Goal: Information Seeking & Learning: Compare options

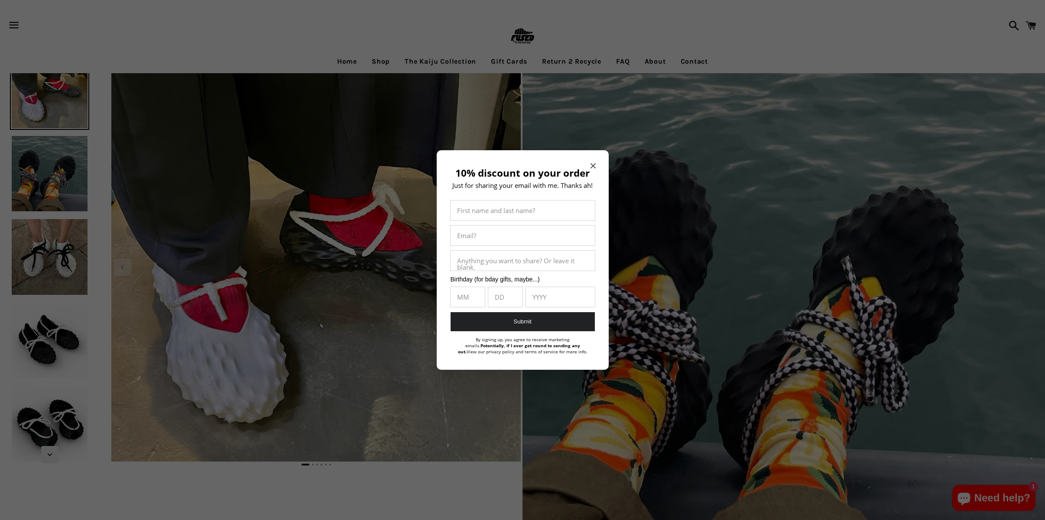
click at [592, 164] on icon "Close modal" at bounding box center [592, 165] width 5 height 5
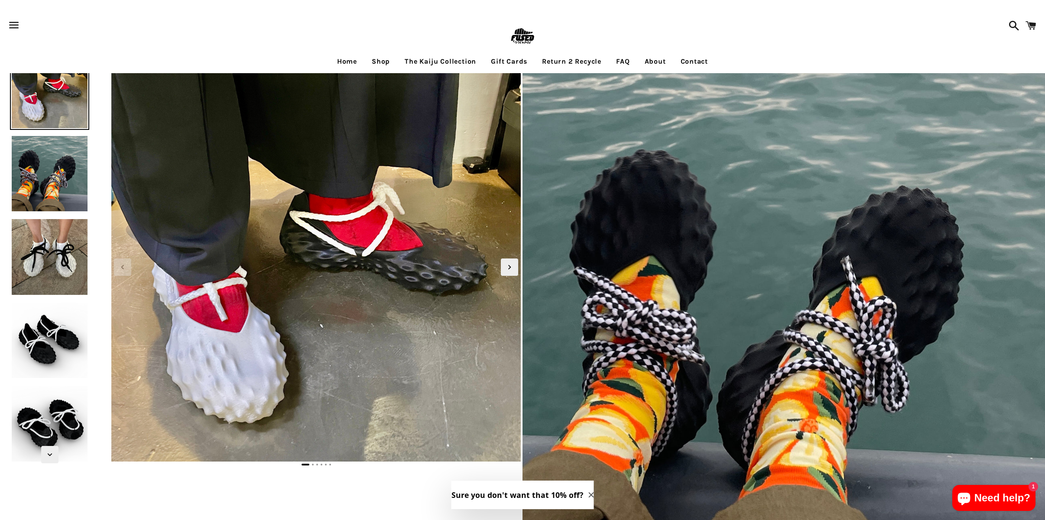
scroll to position [6, 0]
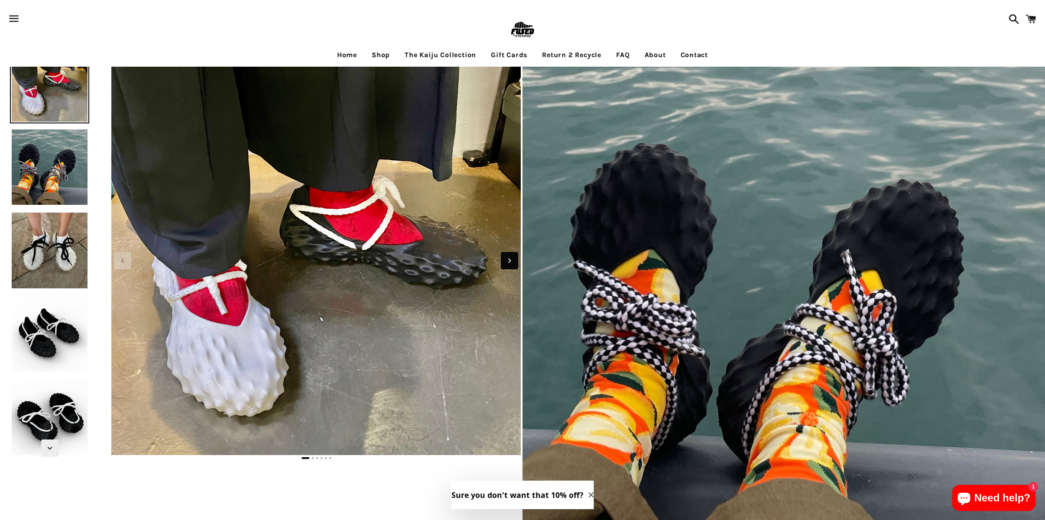
click at [507, 262] on icon "Next slide" at bounding box center [510, 261] width 10 height 10
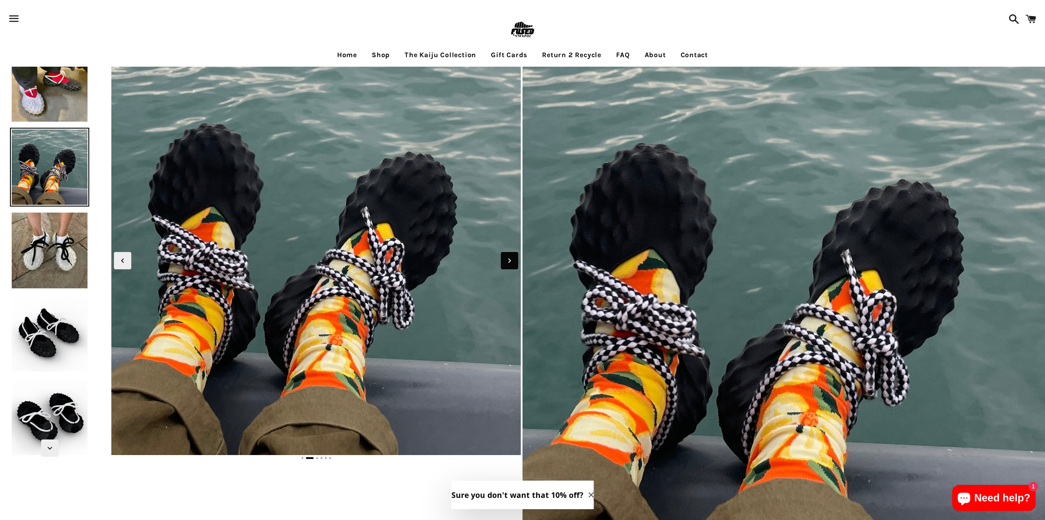
click at [507, 262] on icon "Next slide" at bounding box center [510, 261] width 10 height 10
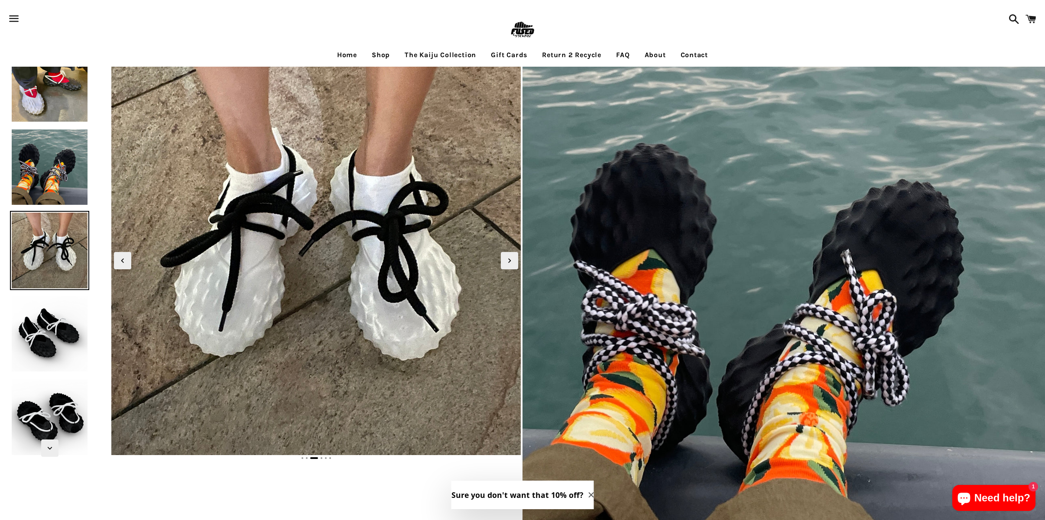
click at [376, 54] on link "Shop" at bounding box center [380, 55] width 31 height 22
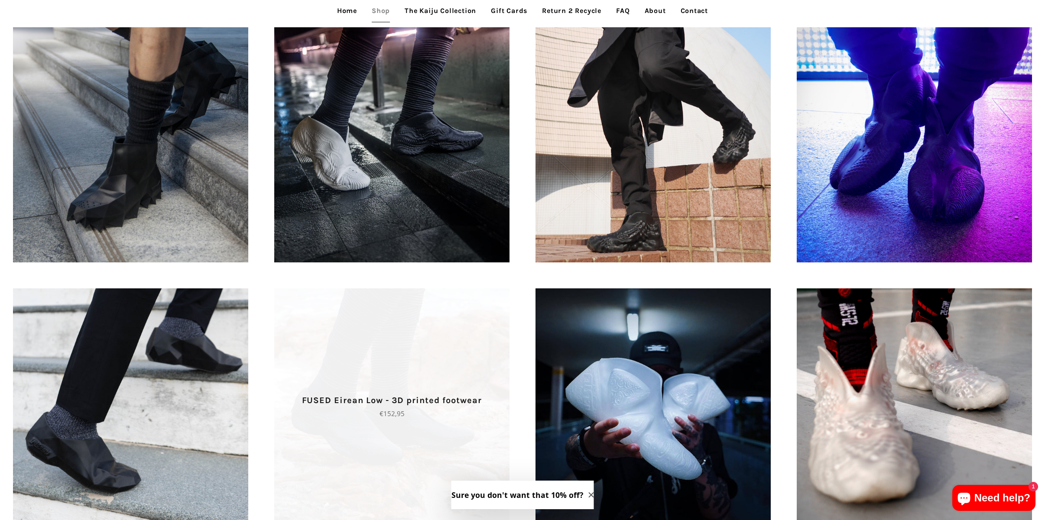
scroll to position [795, 0]
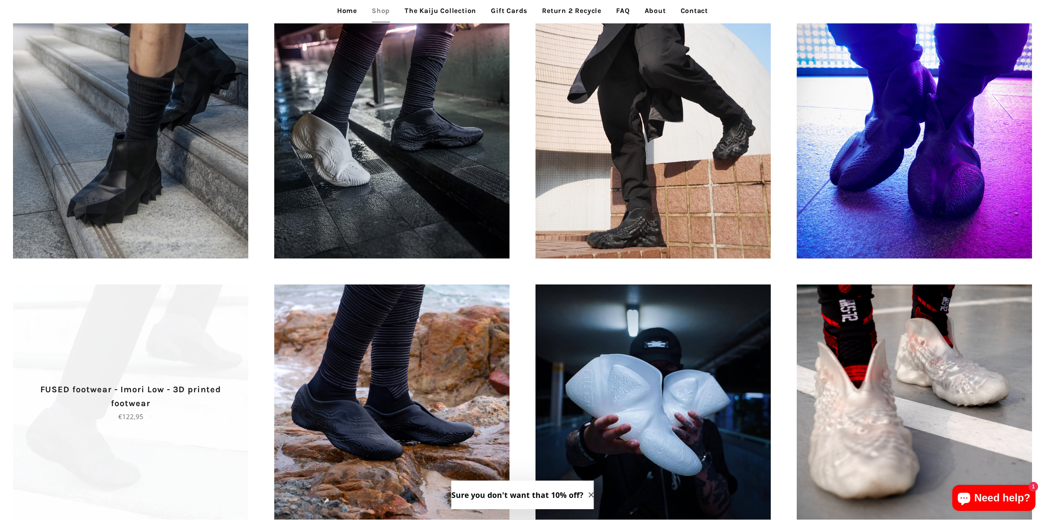
click at [204, 308] on span "FUSED footwear - Imori Low - 3D printed footwear Regular price €122,95" at bounding box center [130, 402] width 235 height 235
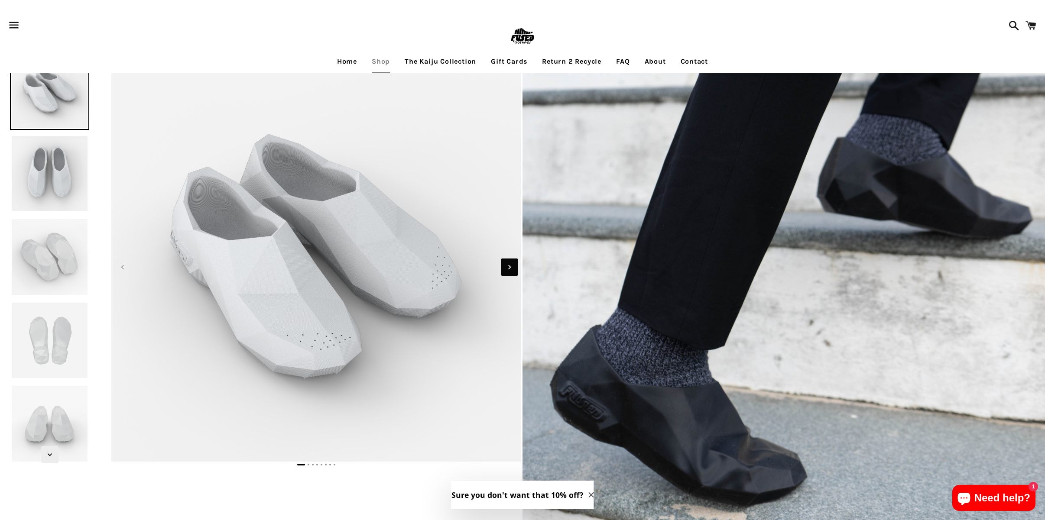
click at [513, 270] on icon "Next slide" at bounding box center [510, 267] width 10 height 10
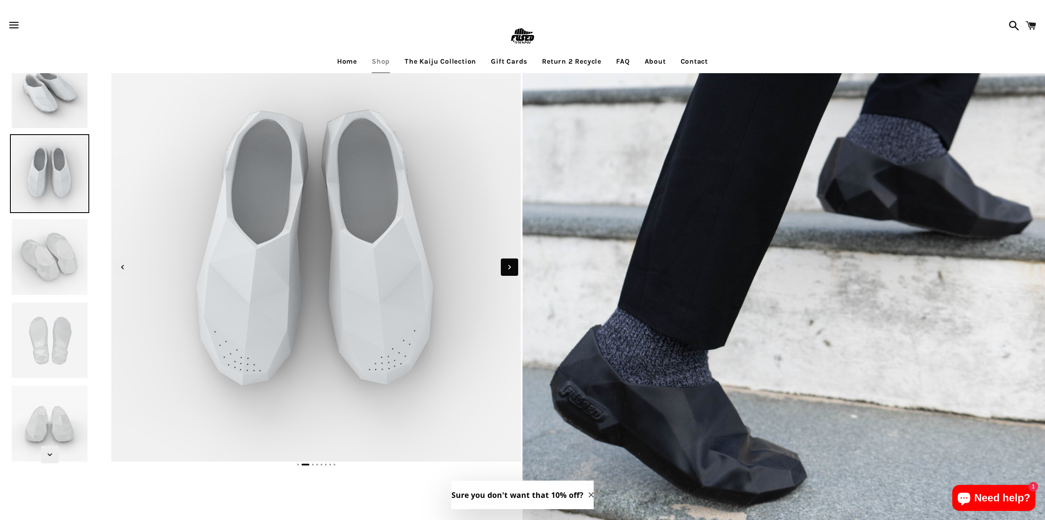
click at [513, 270] on icon "Next slide" at bounding box center [510, 267] width 10 height 10
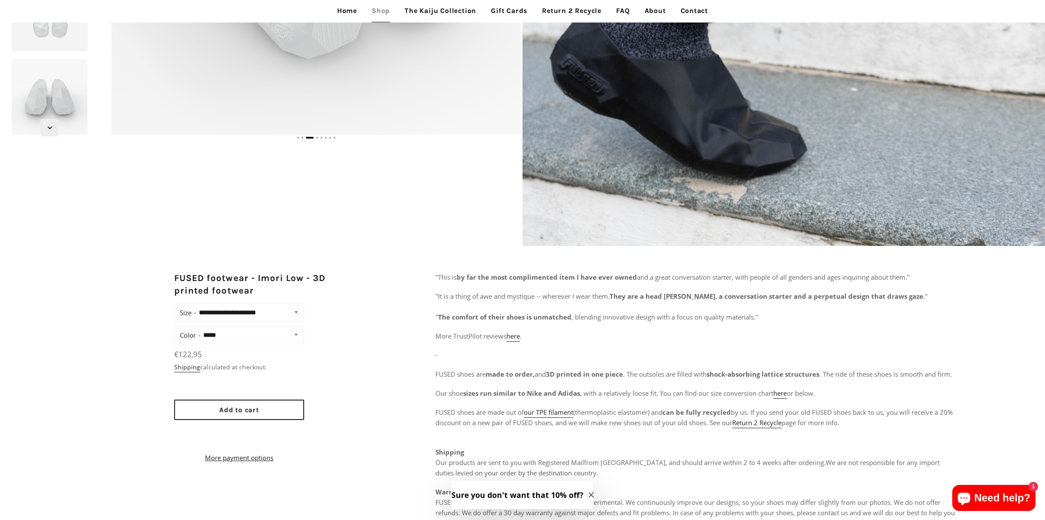
scroll to position [329, 0]
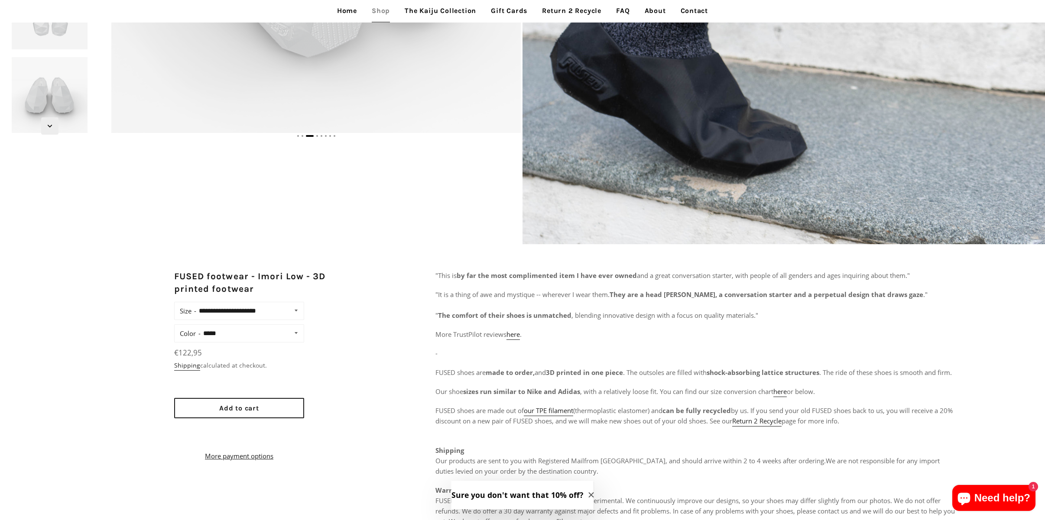
click at [295, 310] on select "**********" at bounding box center [249, 311] width 106 height 12
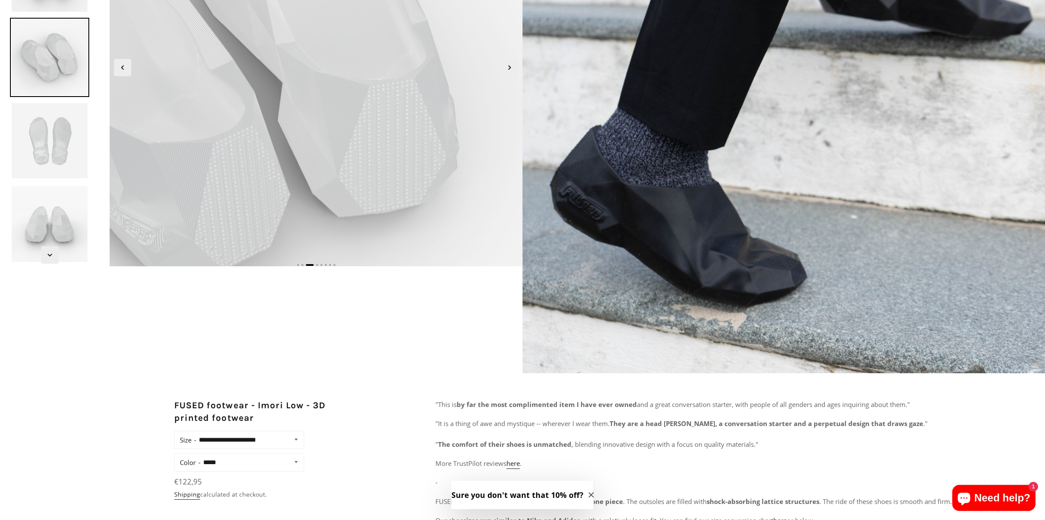
scroll to position [0, 0]
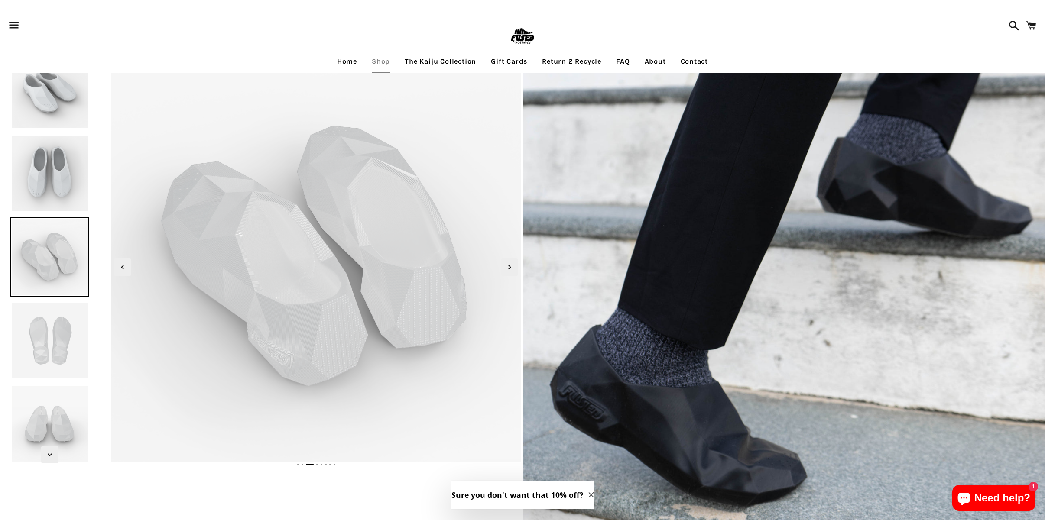
click at [381, 62] on link "Shop" at bounding box center [380, 62] width 31 height 22
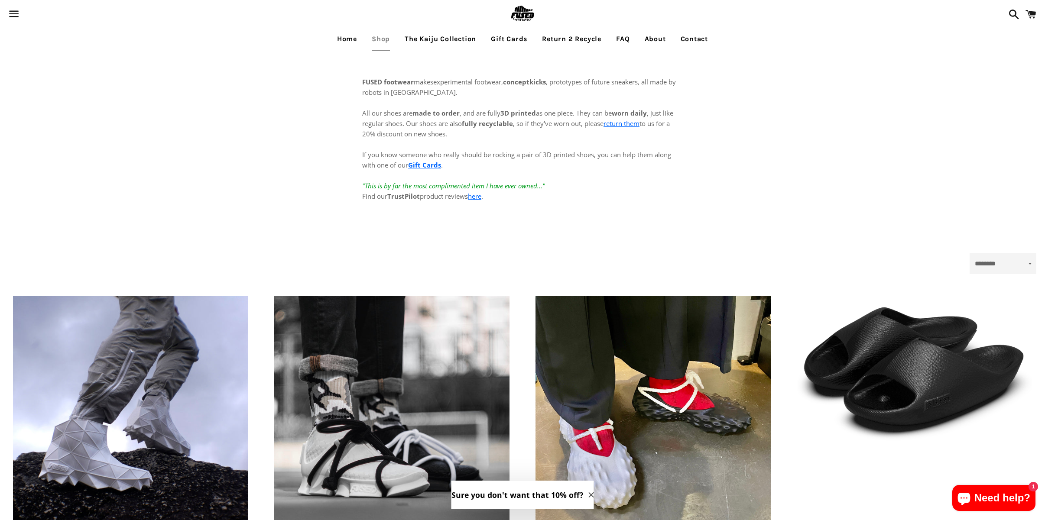
click at [452, 40] on link "The Kaiju Collection" at bounding box center [440, 39] width 84 height 22
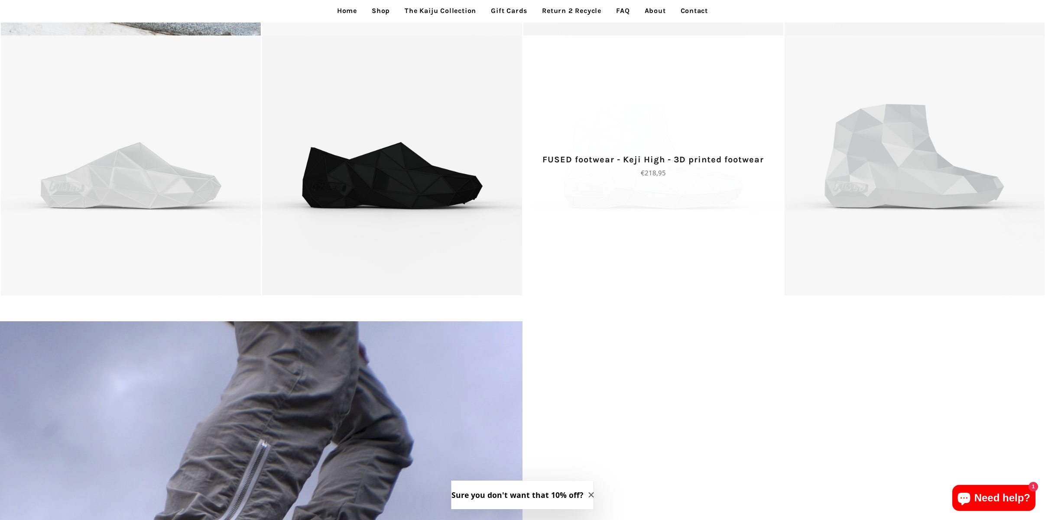
scroll to position [886, 0]
click at [726, 168] on span "FUSED footwear - Keji High - 3D printed footwear Regular price €218,95" at bounding box center [652, 166] width 261 height 25
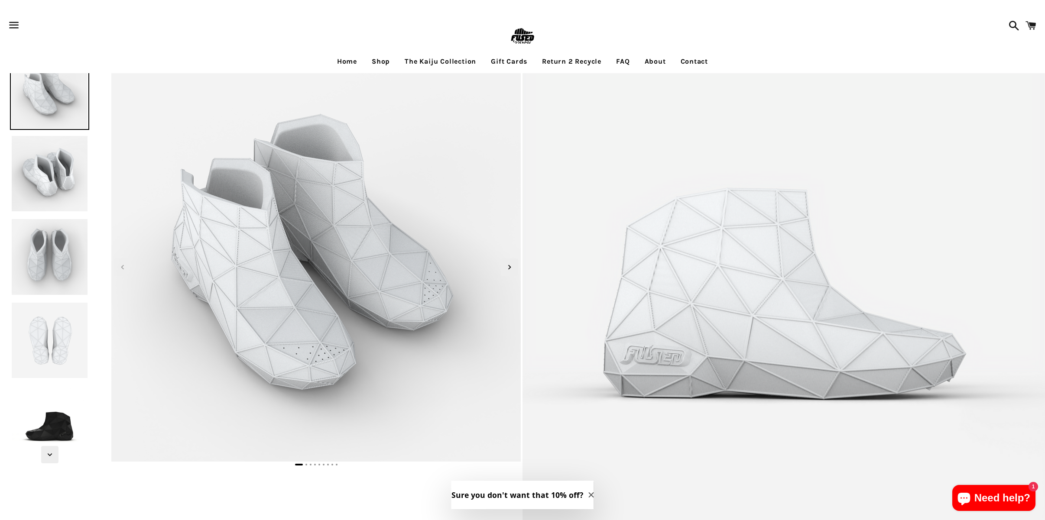
scroll to position [2, 0]
click at [375, 60] on link "Shop" at bounding box center [380, 60] width 31 height 22
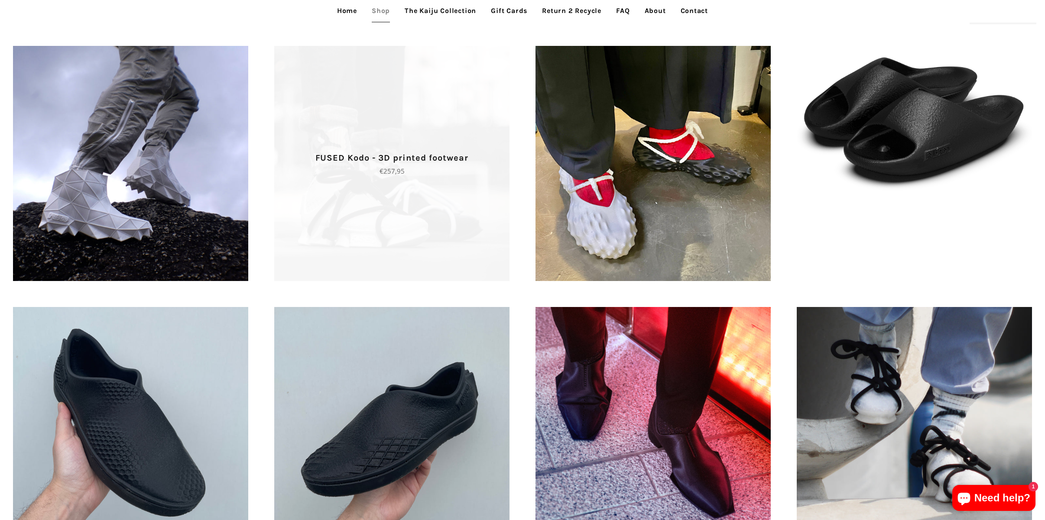
scroll to position [256, 0]
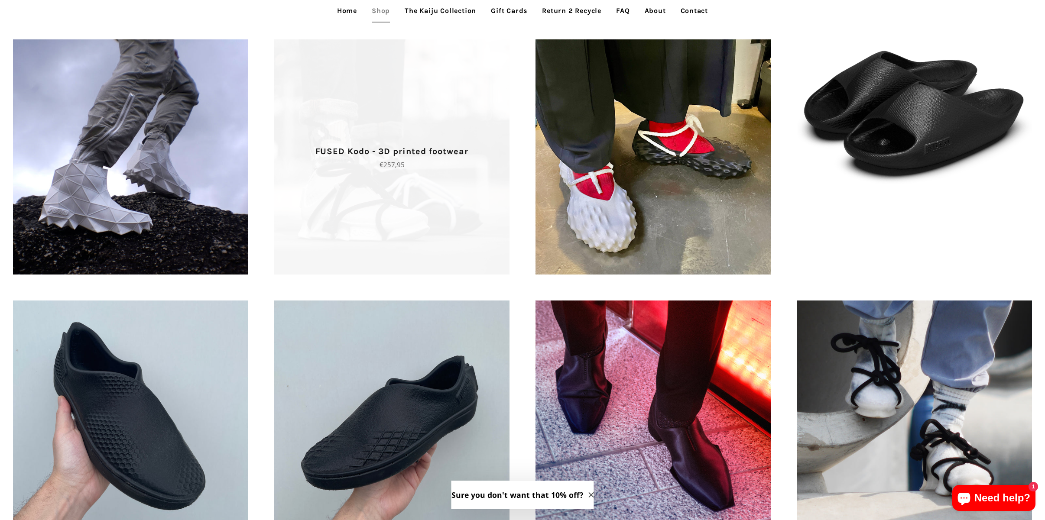
click at [401, 185] on span "FUSED Kodo - 3D printed footwear Regular price €257,95" at bounding box center [391, 156] width 235 height 235
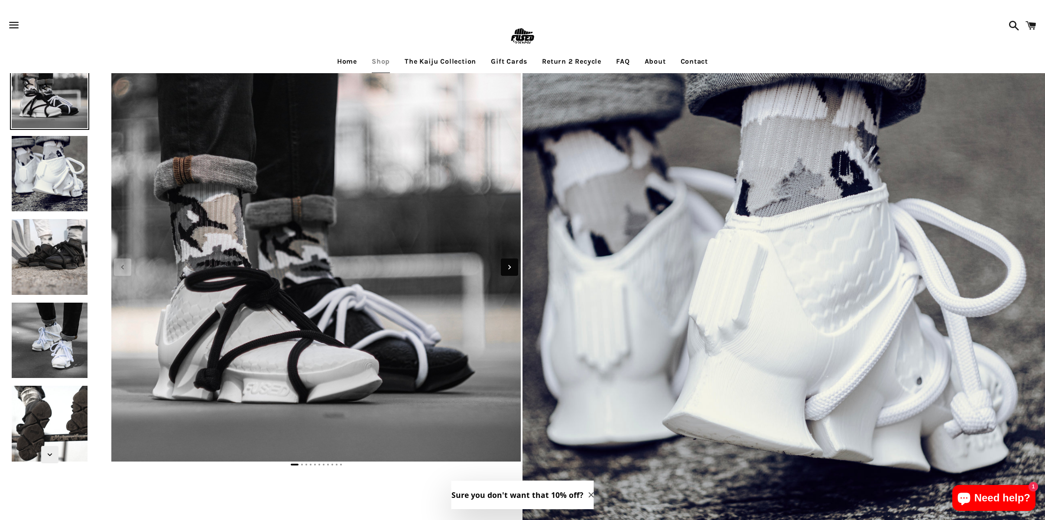
click at [510, 267] on icon "Next slide" at bounding box center [509, 267] width 3 height 4
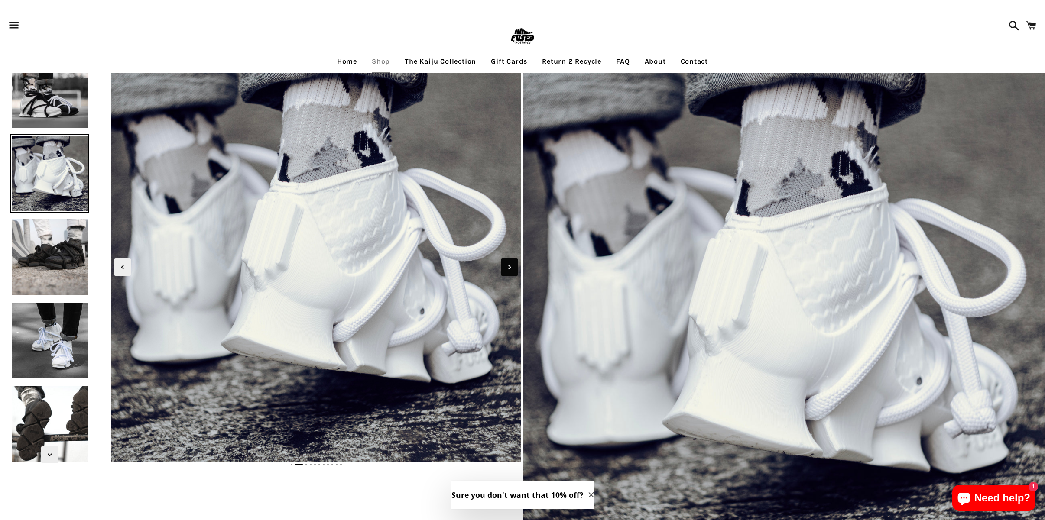
click at [510, 267] on icon "Next slide" at bounding box center [509, 267] width 3 height 4
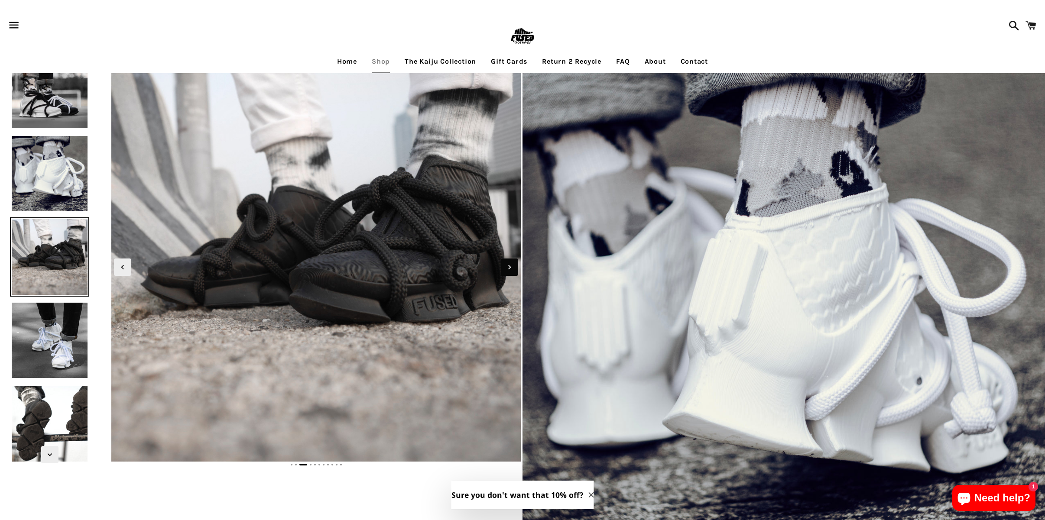
click at [510, 267] on icon "Next slide" at bounding box center [509, 267] width 3 height 4
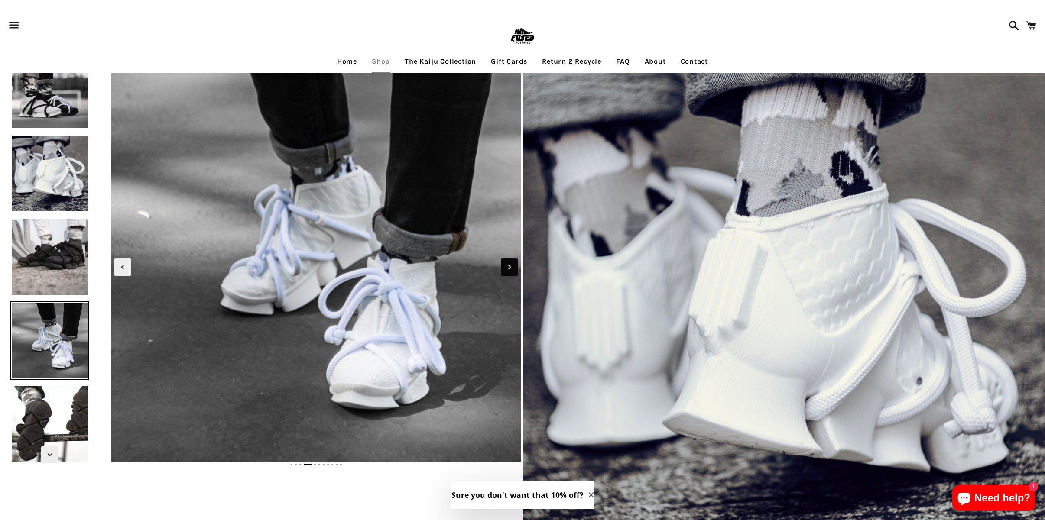
click at [510, 267] on icon "Next slide" at bounding box center [509, 267] width 3 height 4
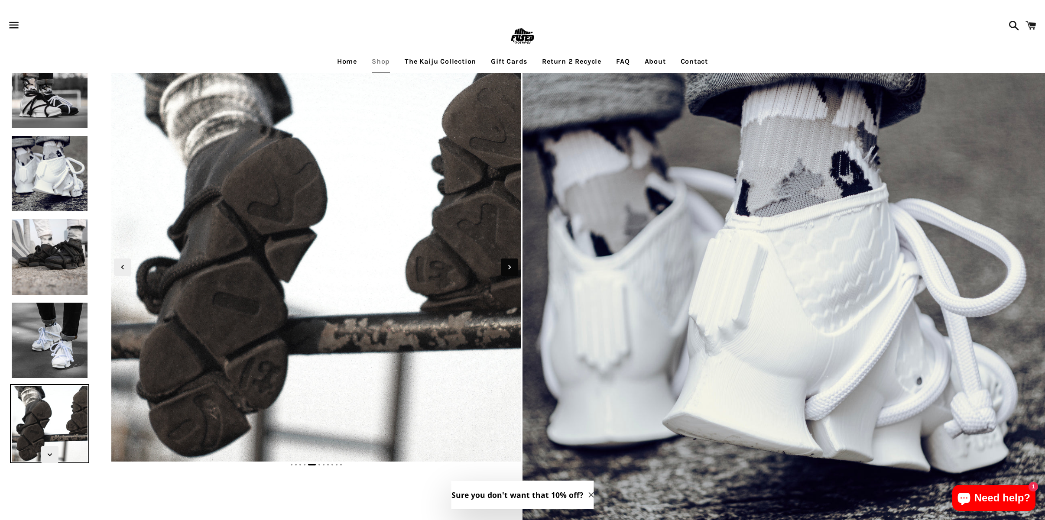
click at [510, 267] on icon "Next slide" at bounding box center [509, 267] width 3 height 4
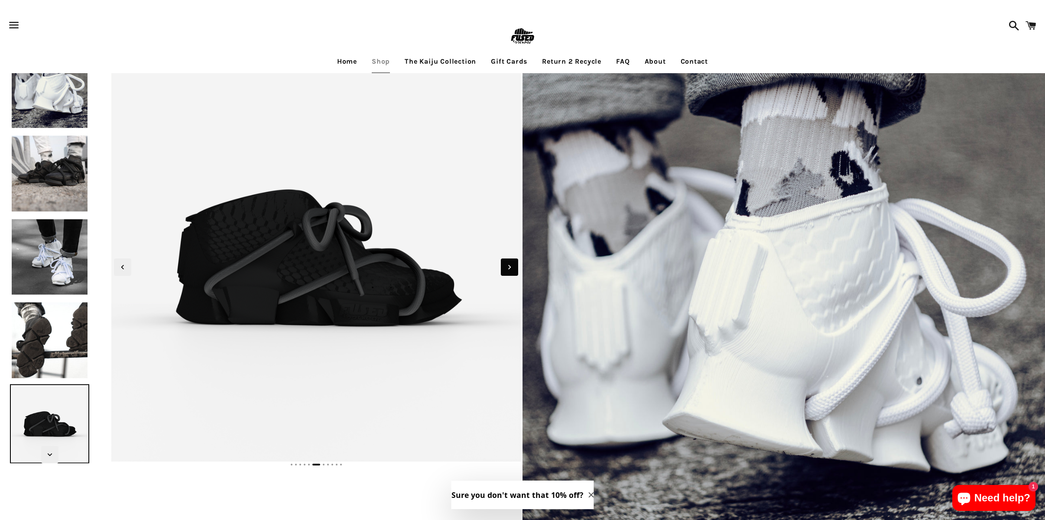
click at [510, 267] on icon "Next slide" at bounding box center [509, 267] width 3 height 4
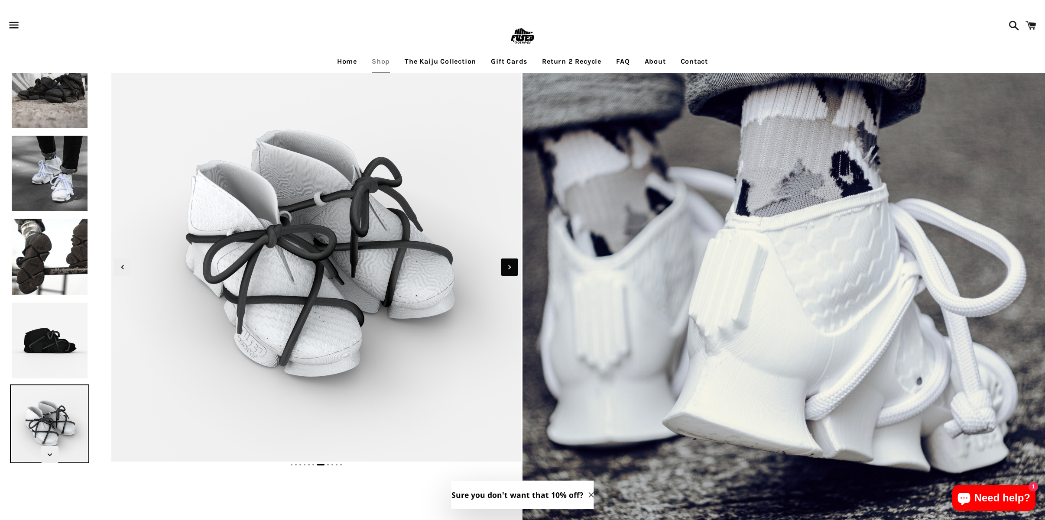
click at [510, 267] on icon "Next slide" at bounding box center [509, 267] width 3 height 4
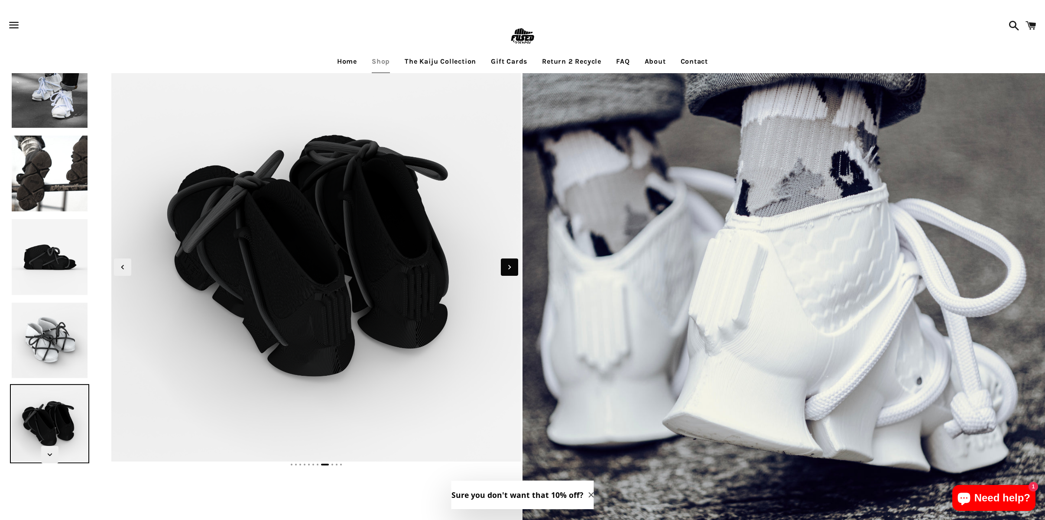
click at [510, 267] on icon "Next slide" at bounding box center [509, 267] width 3 height 4
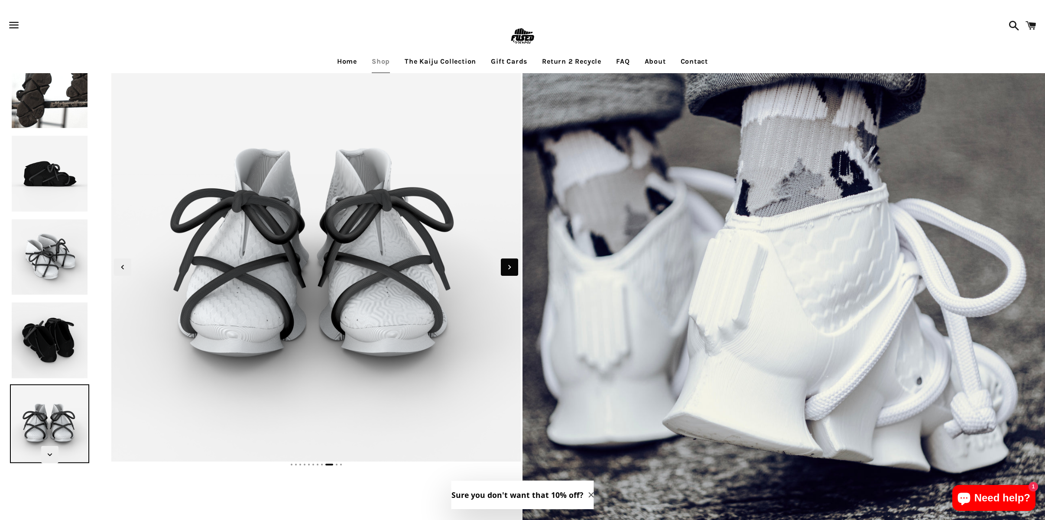
click at [510, 267] on icon "Next slide" at bounding box center [509, 267] width 3 height 4
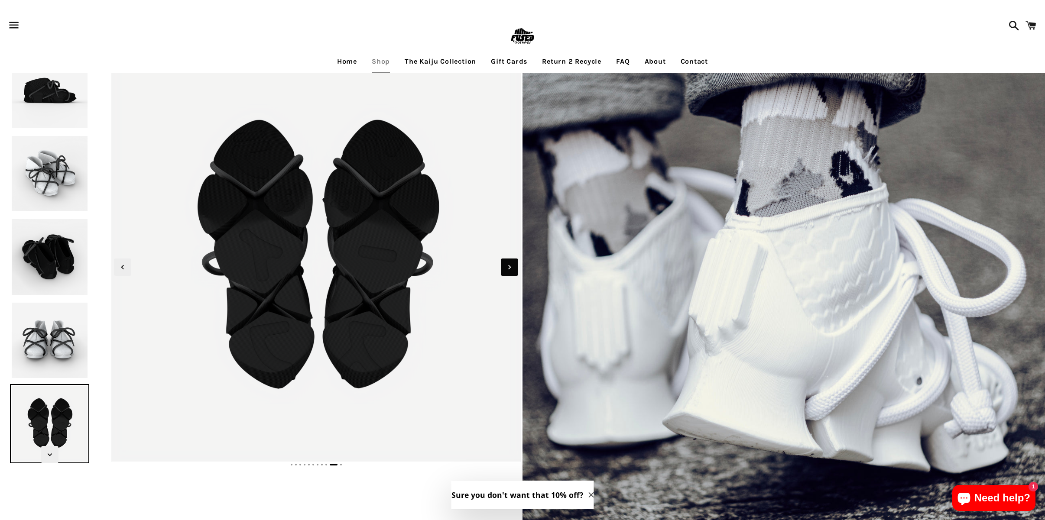
click at [510, 267] on icon "Next slide" at bounding box center [509, 267] width 3 height 4
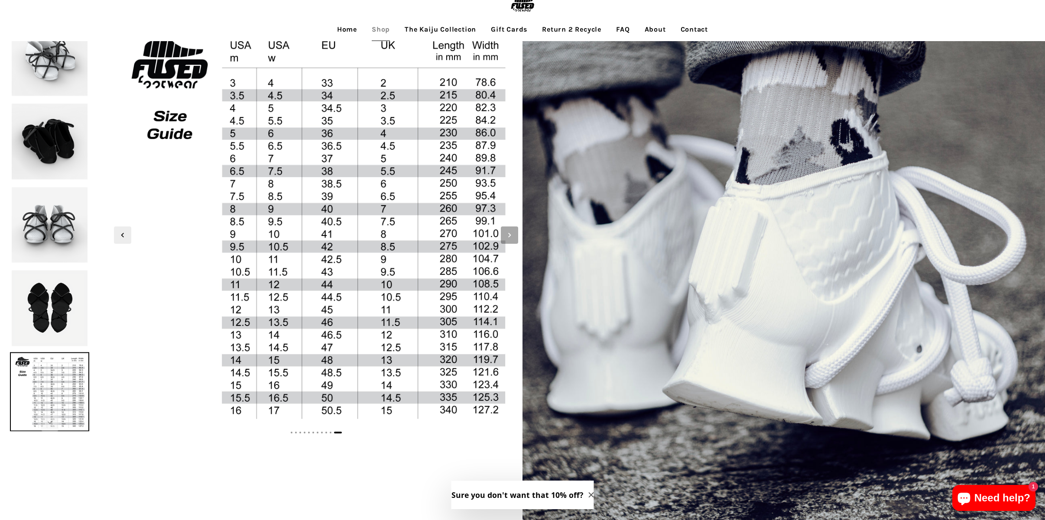
scroll to position [33, 0]
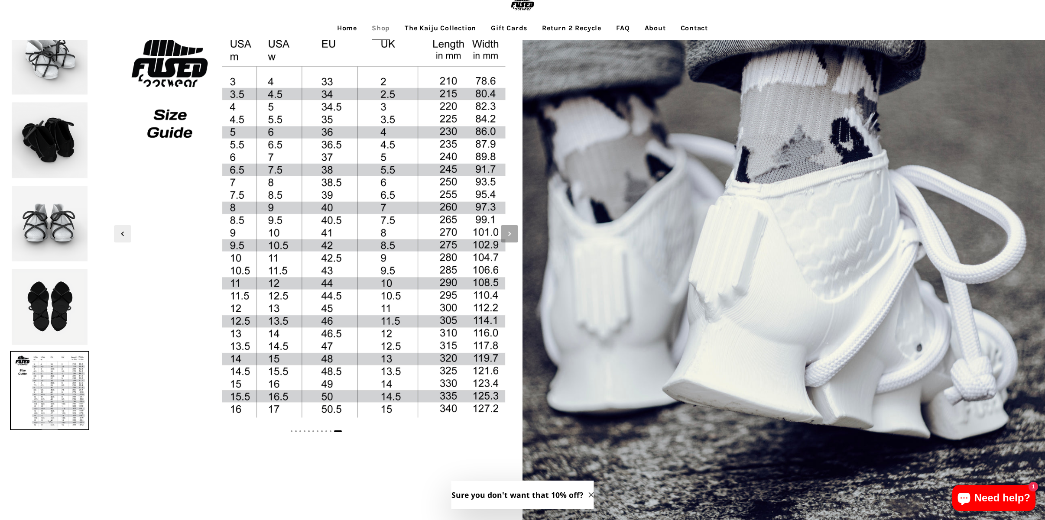
click at [507, 233] on icon "Next slide" at bounding box center [510, 234] width 10 height 10
click at [510, 234] on icon "Next slide" at bounding box center [510, 234] width 10 height 10
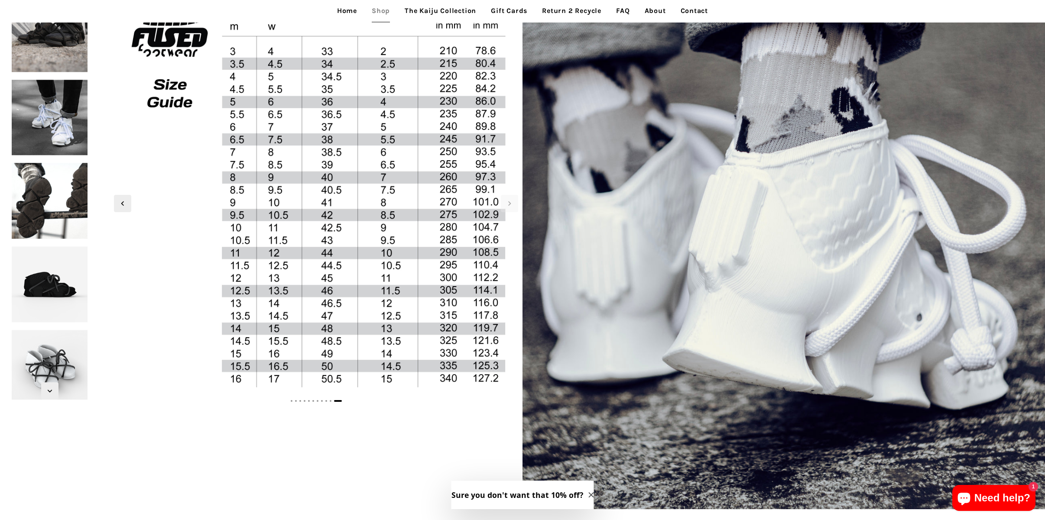
scroll to position [0, 0]
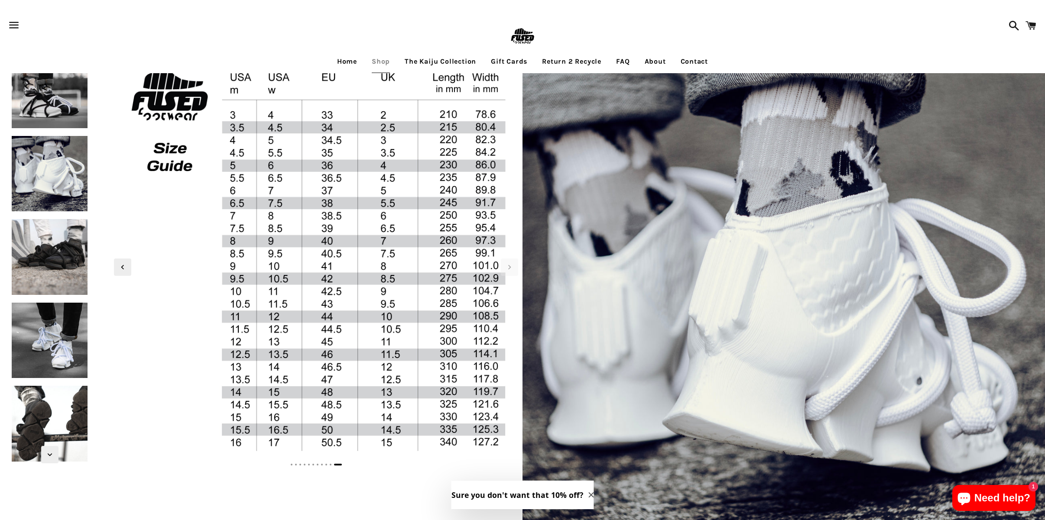
click at [13, 24] on span "button" at bounding box center [13, 25] width 19 height 26
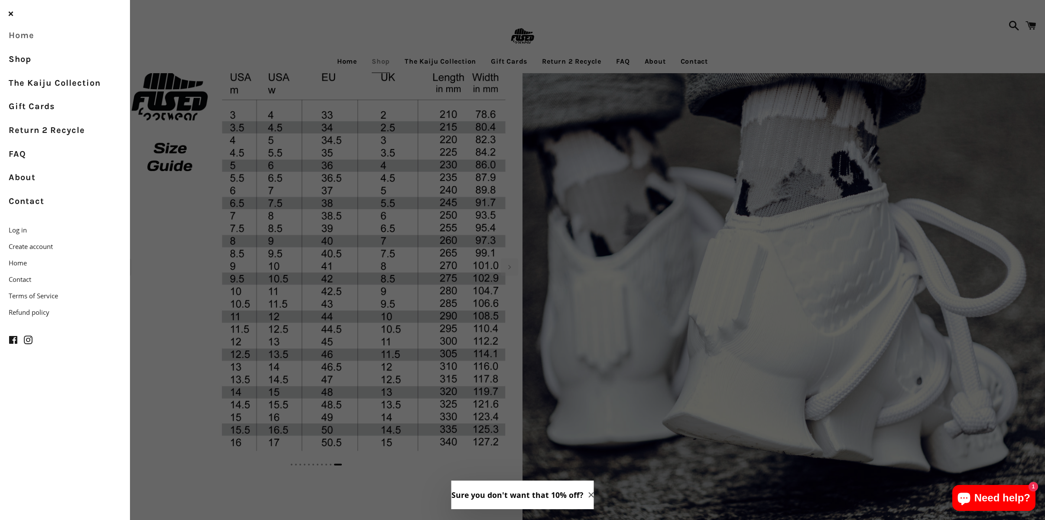
click at [28, 37] on link "Home" at bounding box center [65, 36] width 130 height 24
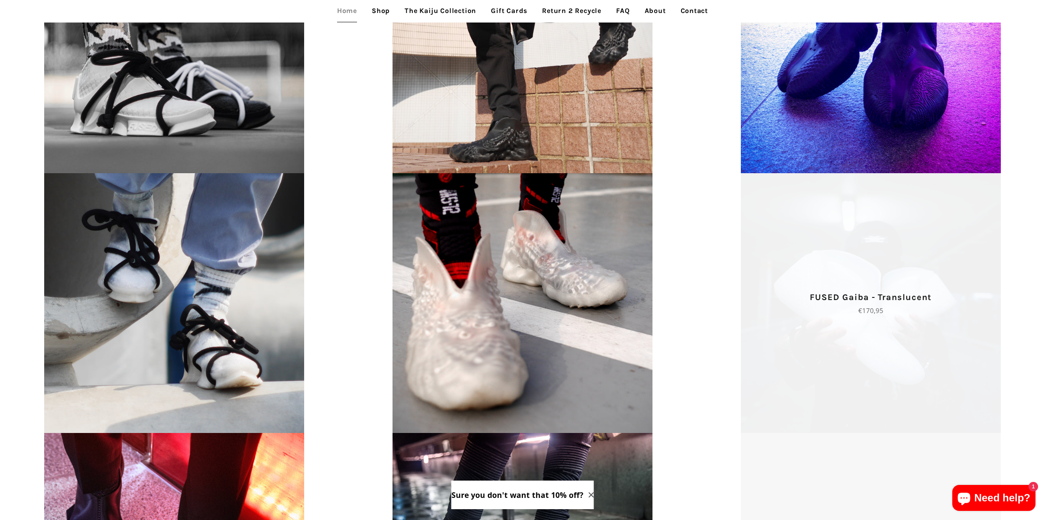
scroll to position [1434, 0]
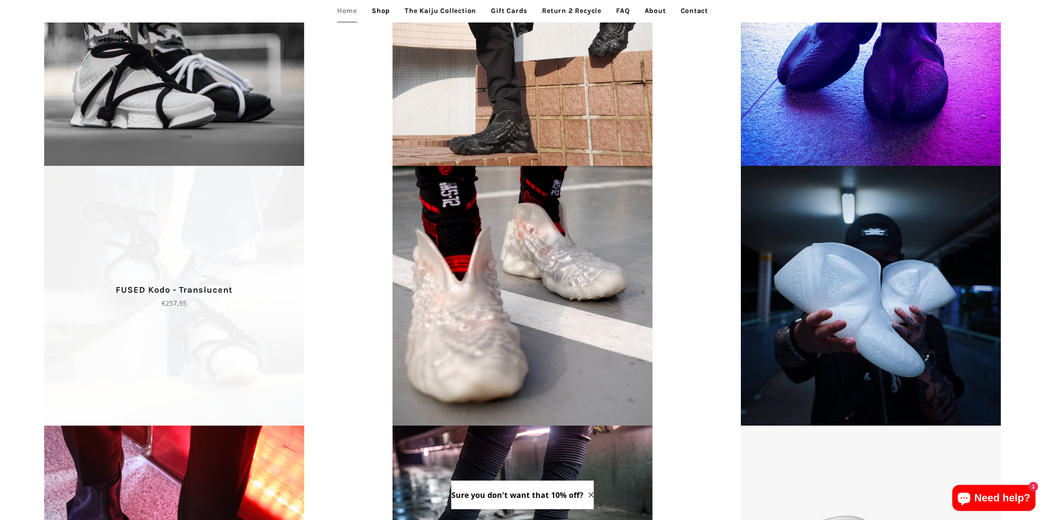
click at [247, 246] on span "FUSED Kodo - Translucent Regular price €257,95" at bounding box center [174, 296] width 348 height 260
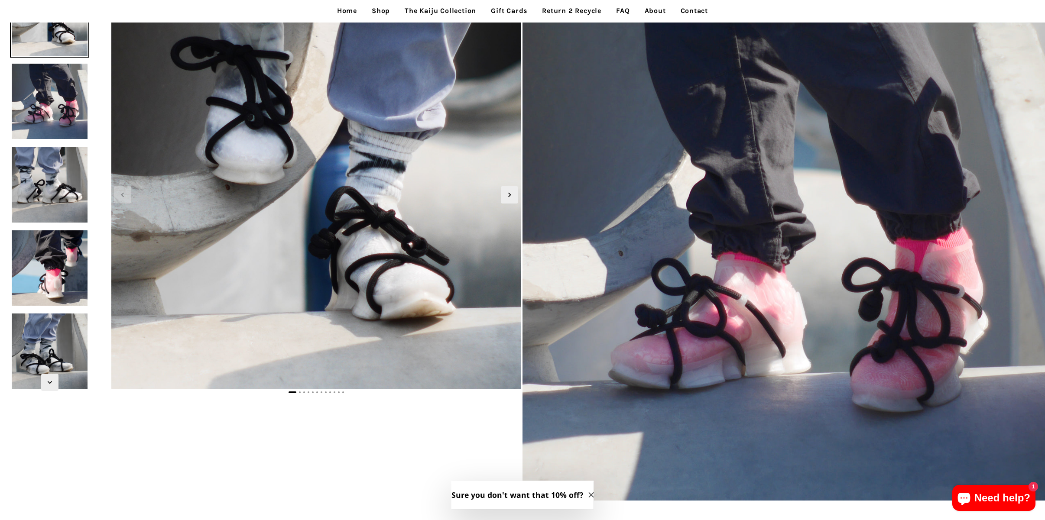
scroll to position [73, 0]
click at [502, 194] on span "Next slide" at bounding box center [509, 194] width 17 height 17
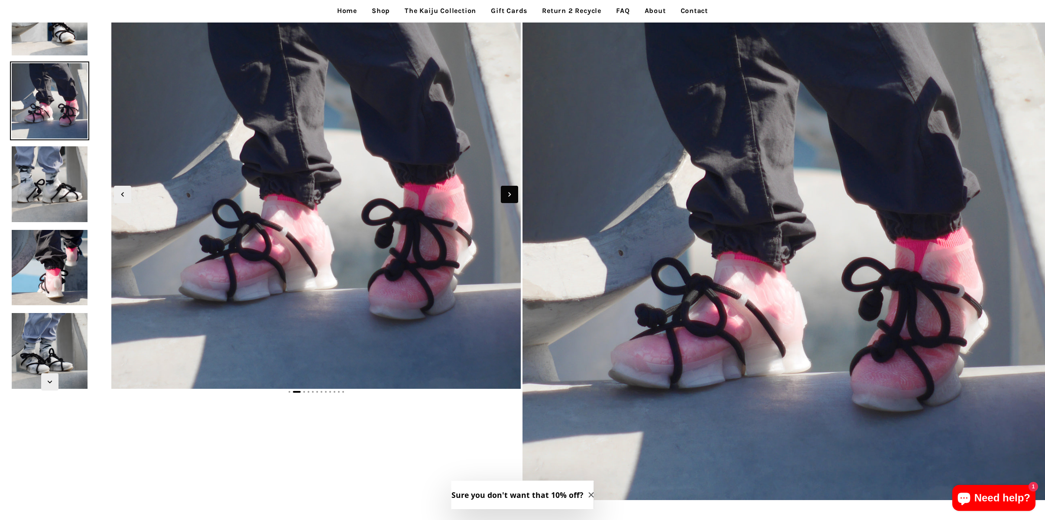
click at [502, 195] on span "Next slide" at bounding box center [509, 194] width 17 height 17
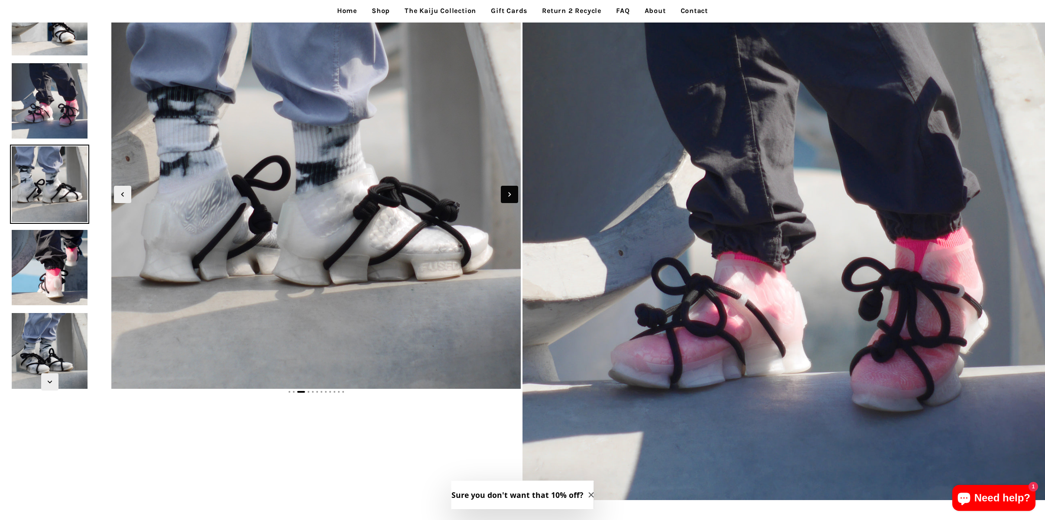
click at [502, 195] on span "Next slide" at bounding box center [509, 194] width 17 height 17
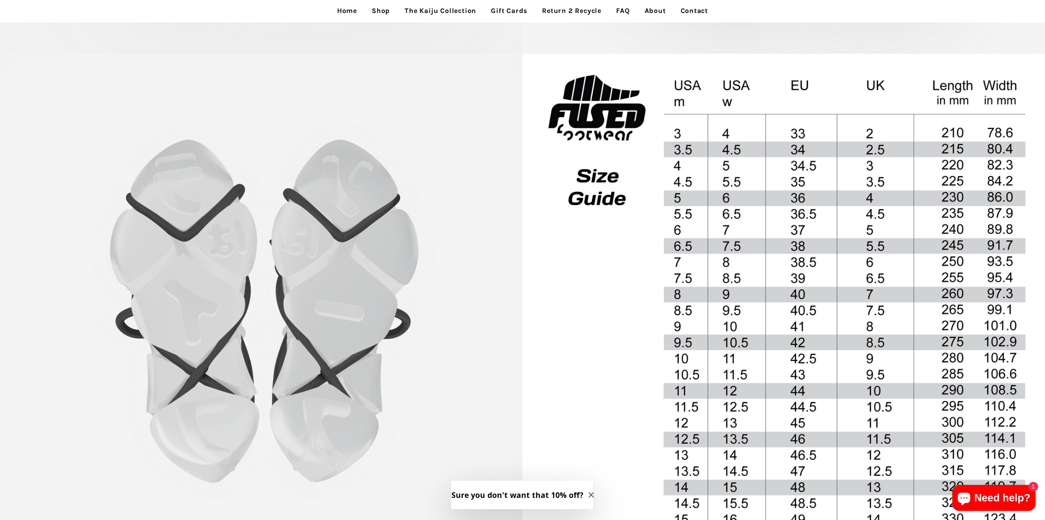
scroll to position [2987, 0]
